Goal: Information Seeking & Learning: Learn about a topic

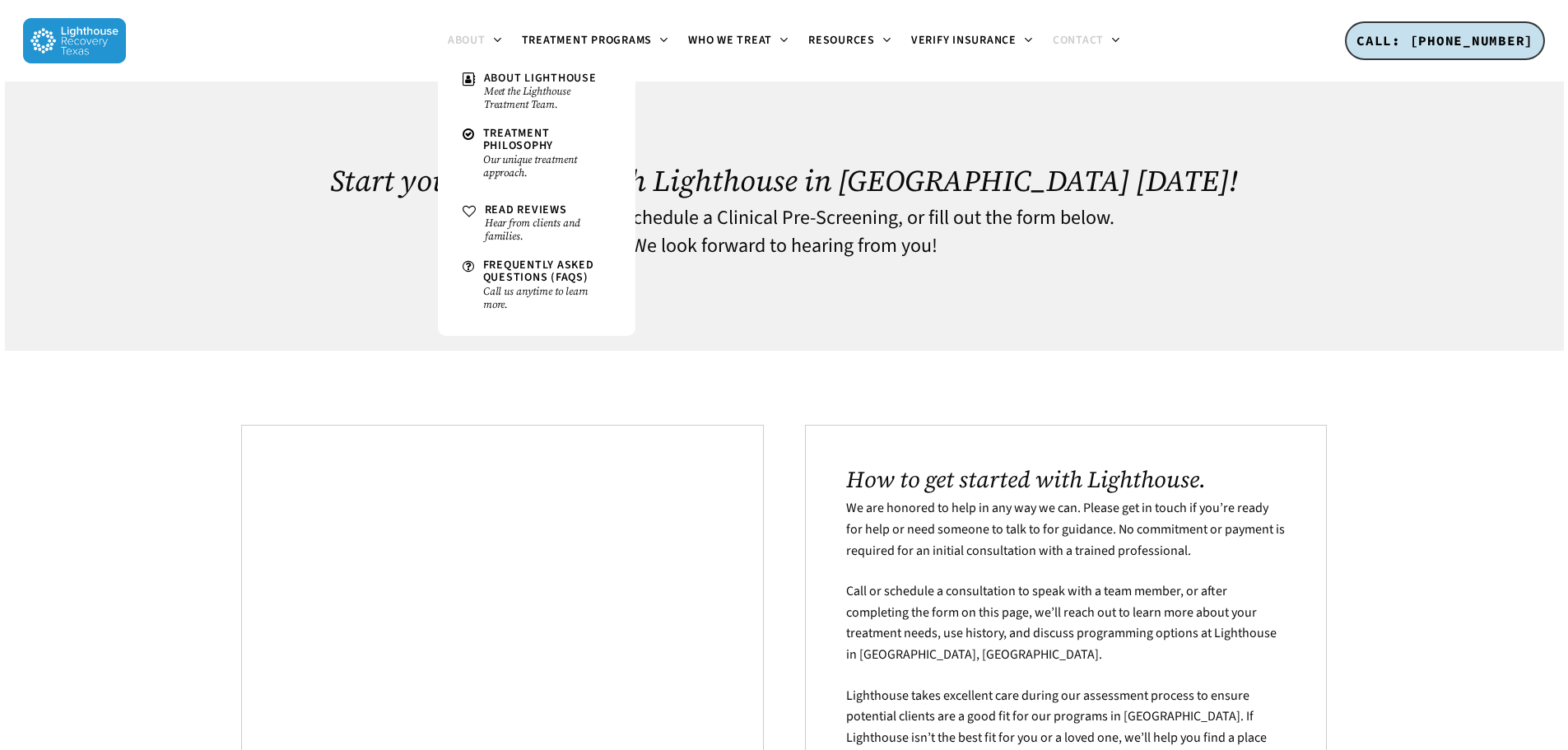
click at [474, 35] on span "About" at bounding box center [466, 39] width 37 height 16
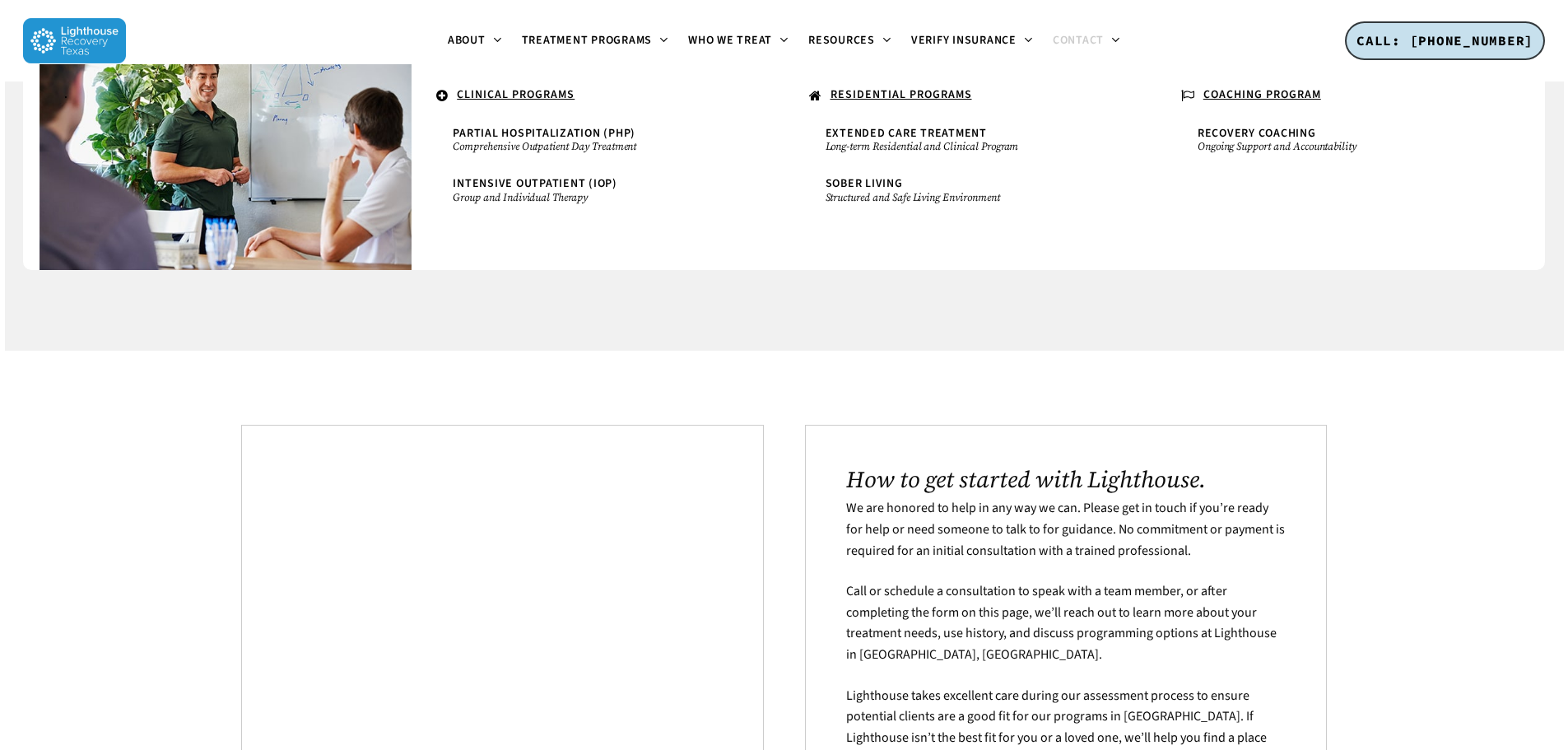
click at [96, 35] on img at bounding box center [74, 40] width 103 height 45
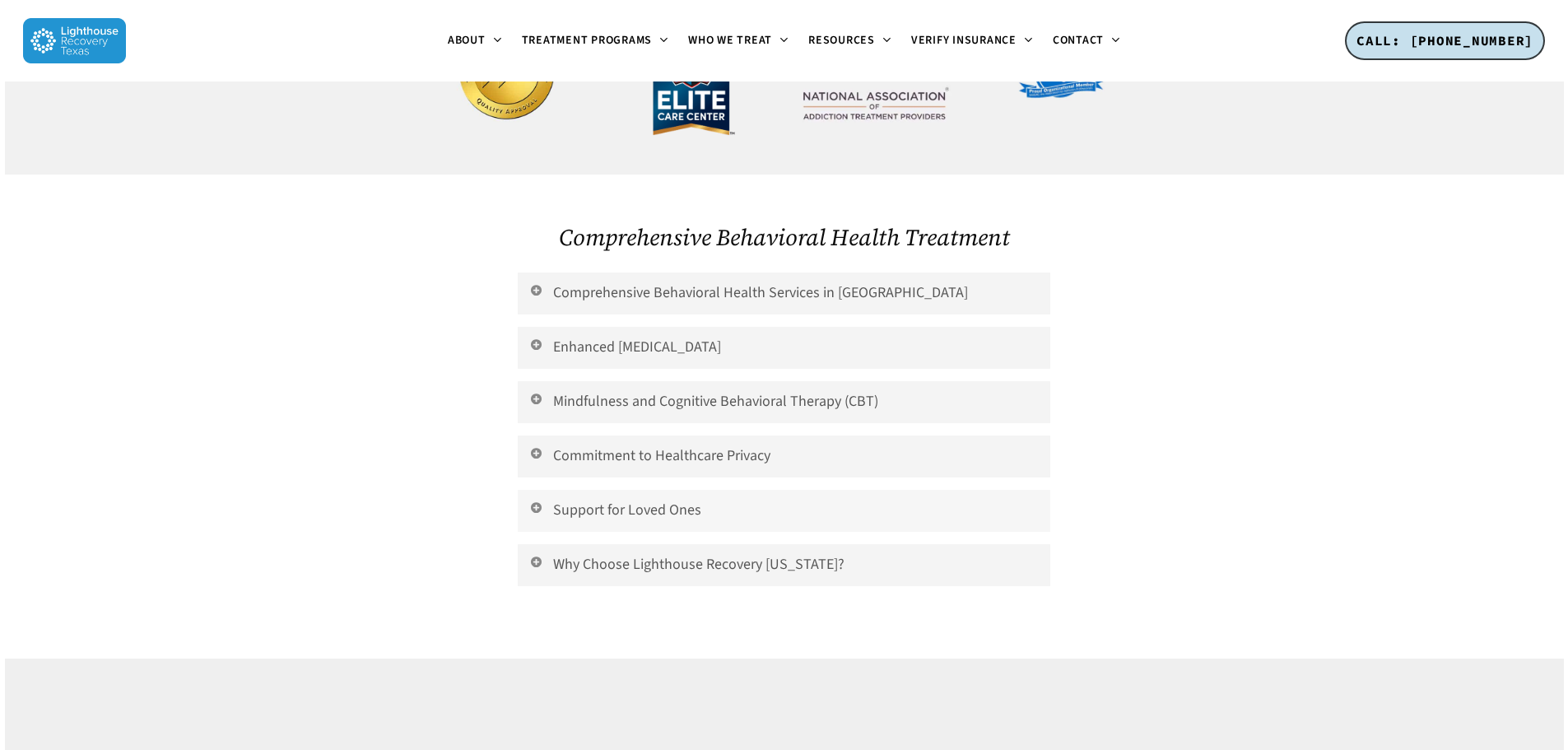
scroll to position [3576, 0]
click at [758, 543] on link "Why Choose Lighthouse Recovery [US_STATE]?" at bounding box center [784, 564] width 531 height 42
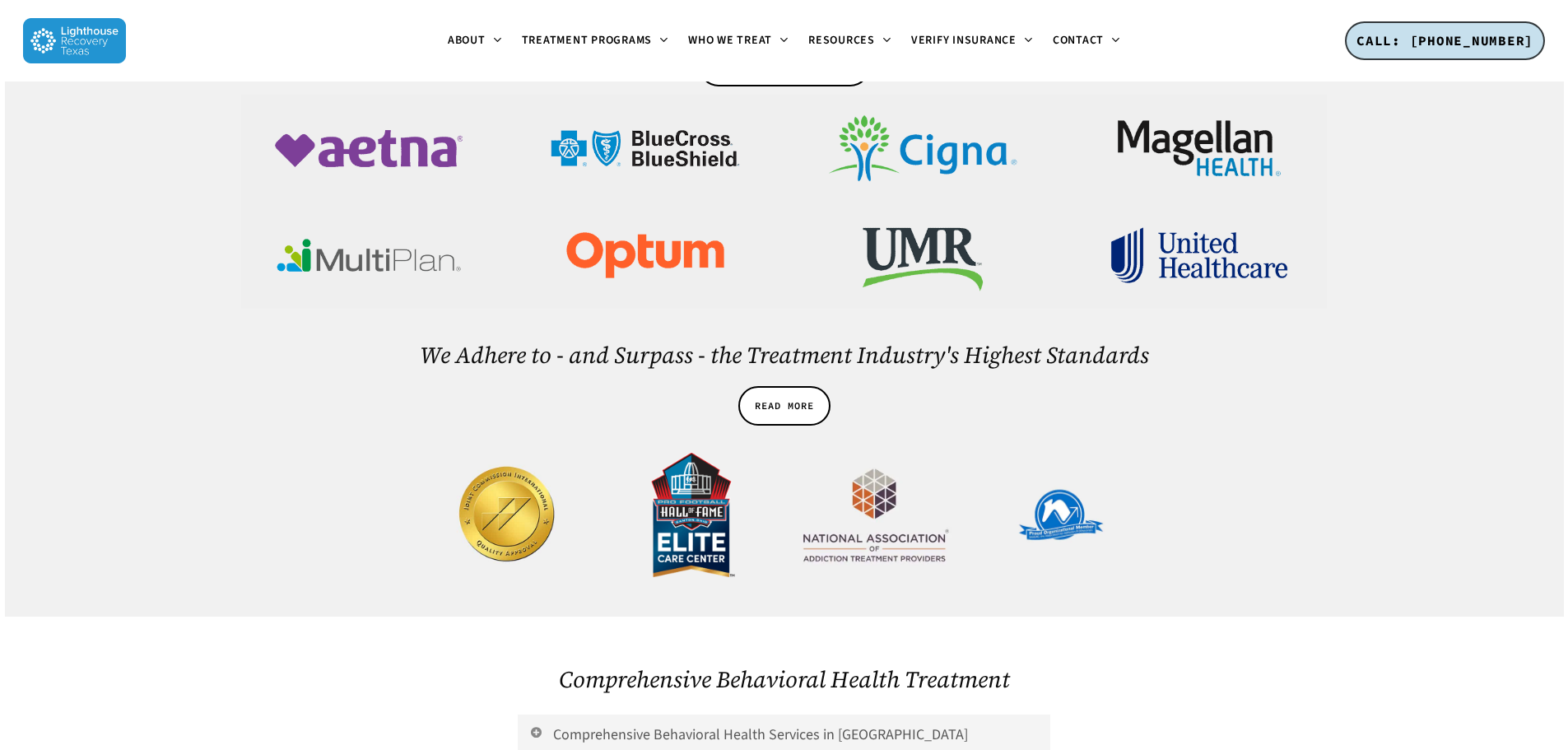
scroll to position [3165, 0]
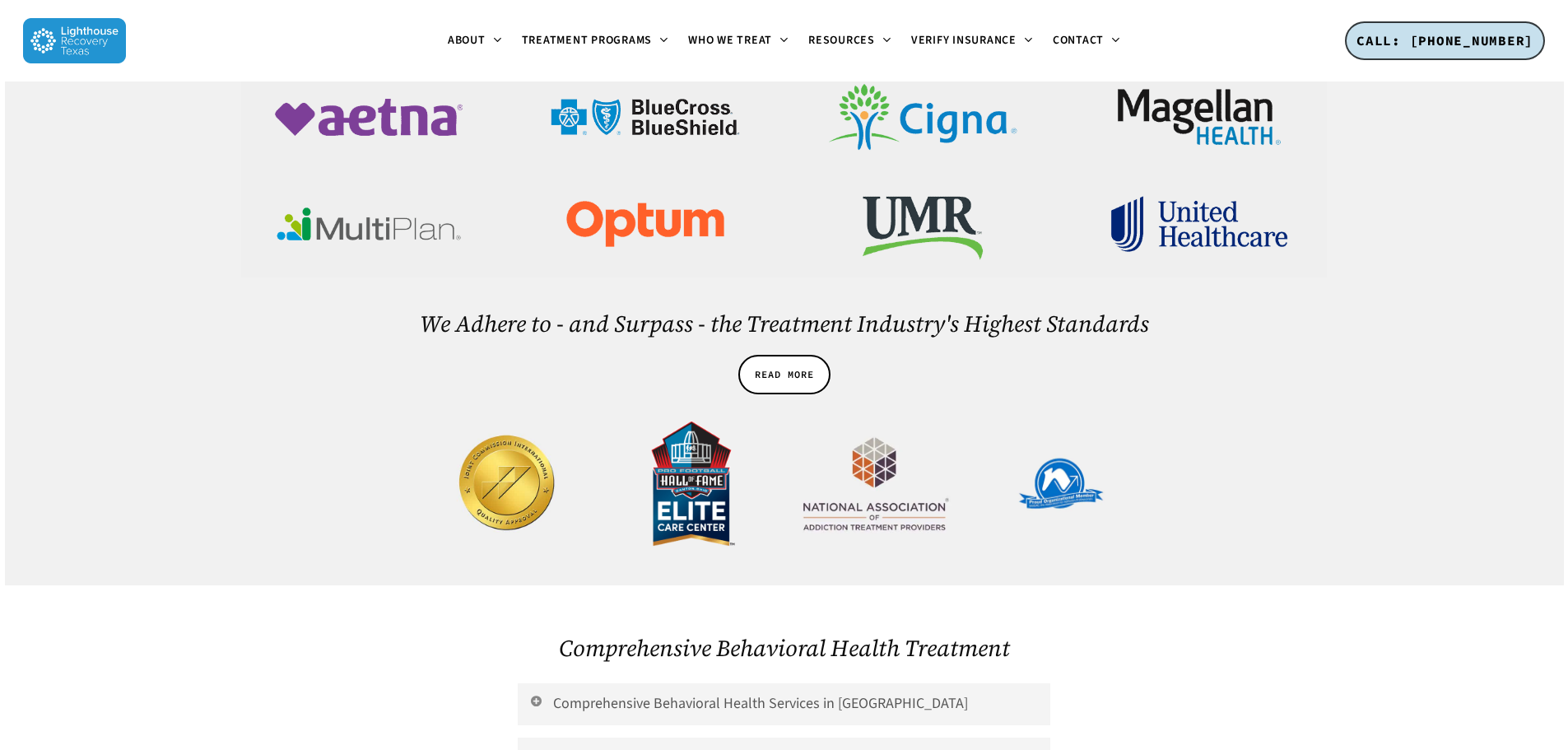
click at [690, 403] on img at bounding box center [691, 483] width 162 height 162
click at [689, 403] on img at bounding box center [691, 483] width 162 height 162
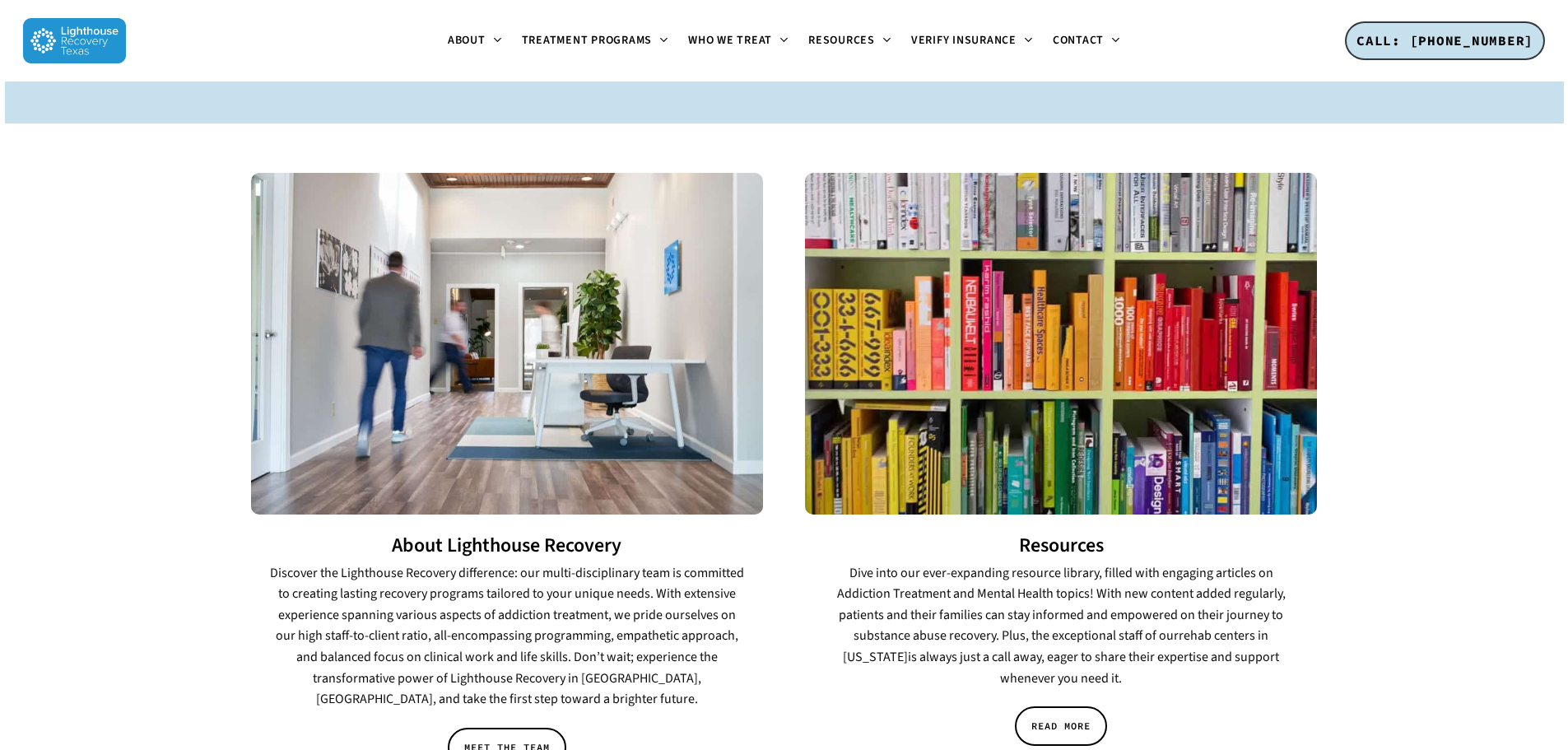
scroll to position [2260, 0]
